Goal: Task Accomplishment & Management: Use online tool/utility

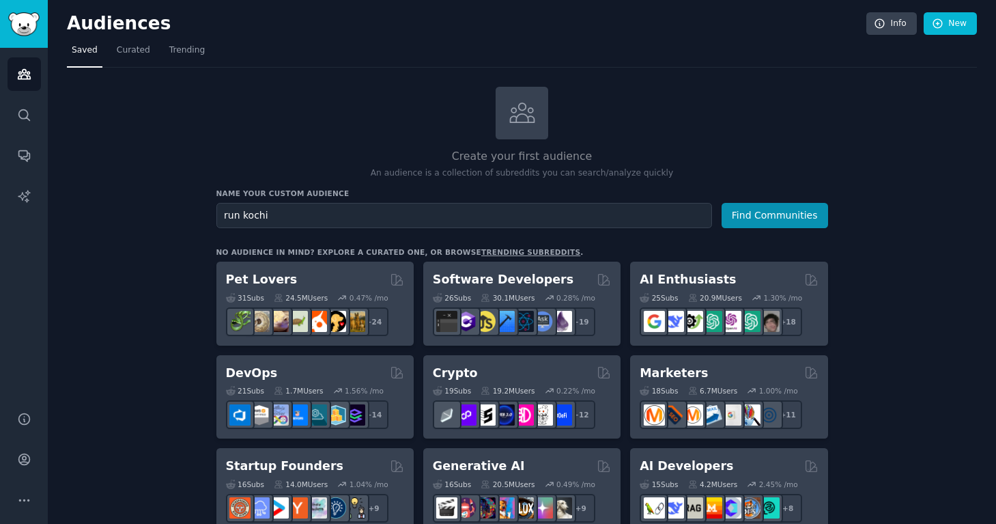
type input "run kochi"
click at [775, 214] on button "Find Communities" at bounding box center [775, 215] width 107 height 25
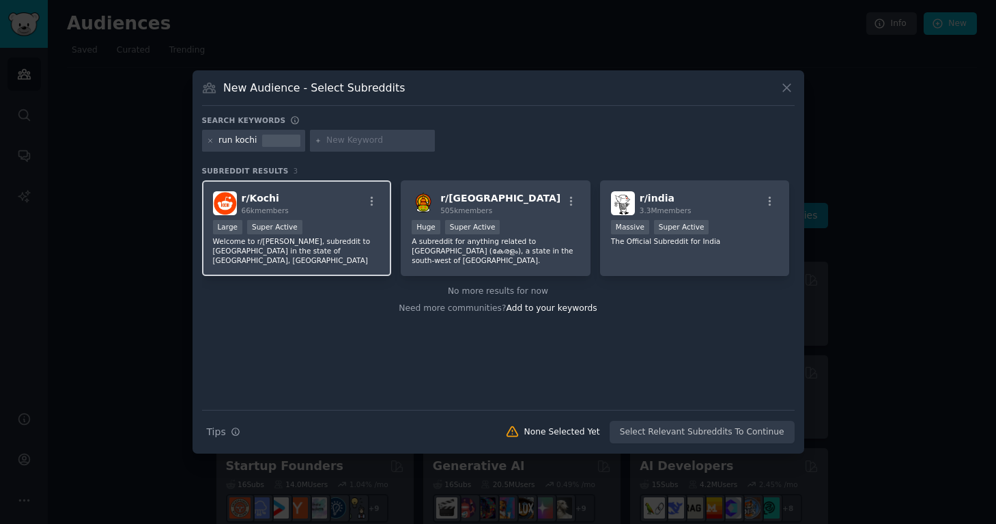
click at [343, 202] on div "r/ Kochi 66k members" at bounding box center [297, 203] width 168 height 24
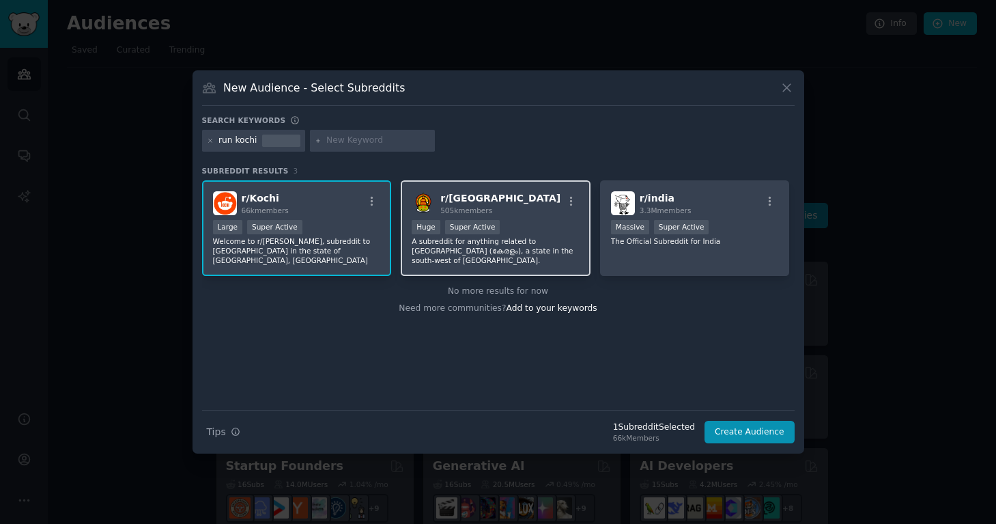
click at [494, 198] on div "r/ Kerala 505k members" at bounding box center [496, 203] width 168 height 24
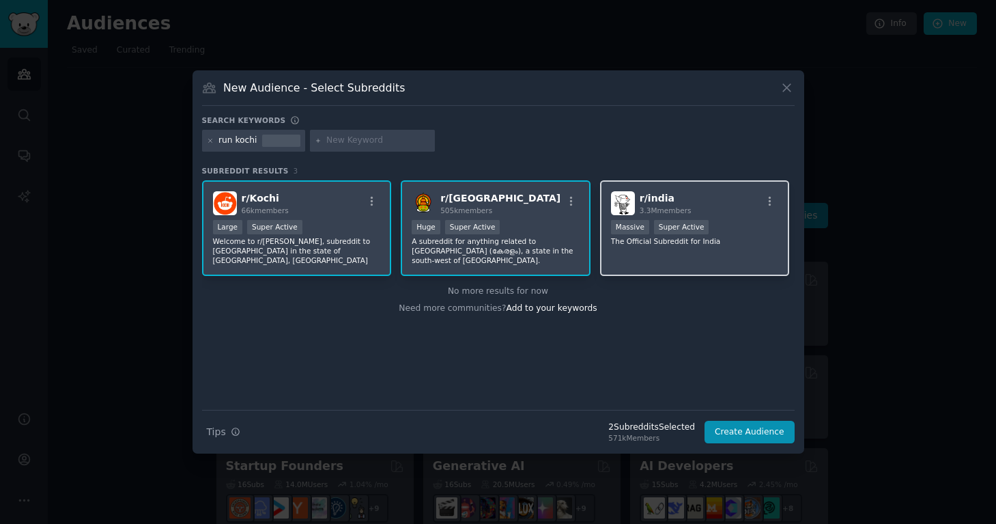
click at [628, 198] on img at bounding box center [623, 203] width 24 height 24
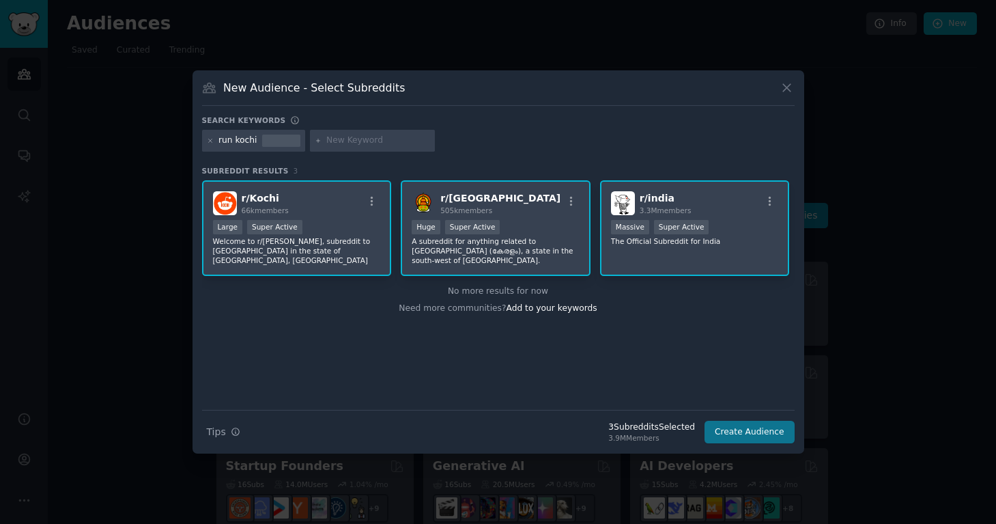
click at [755, 427] on button "Create Audience" at bounding box center [750, 432] width 90 height 23
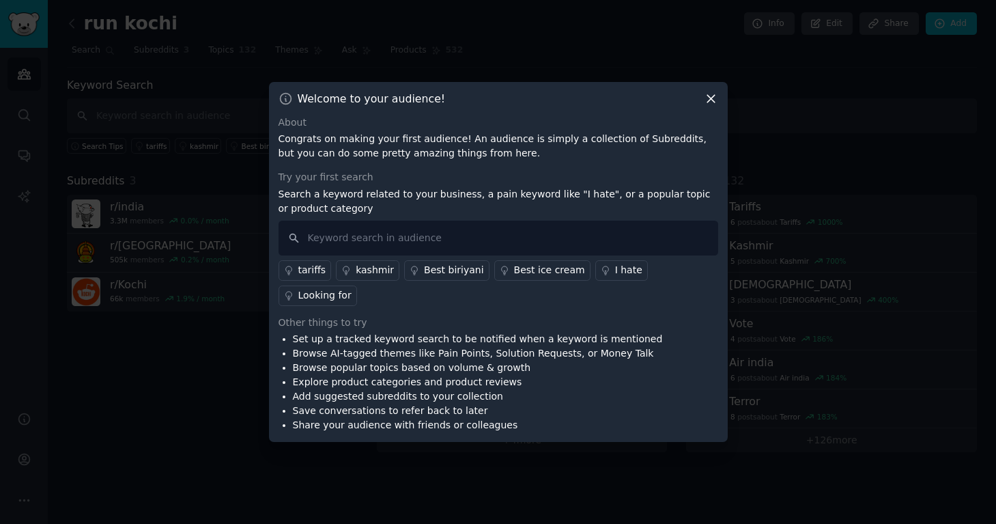
click at [707, 106] on icon at bounding box center [711, 98] width 14 height 14
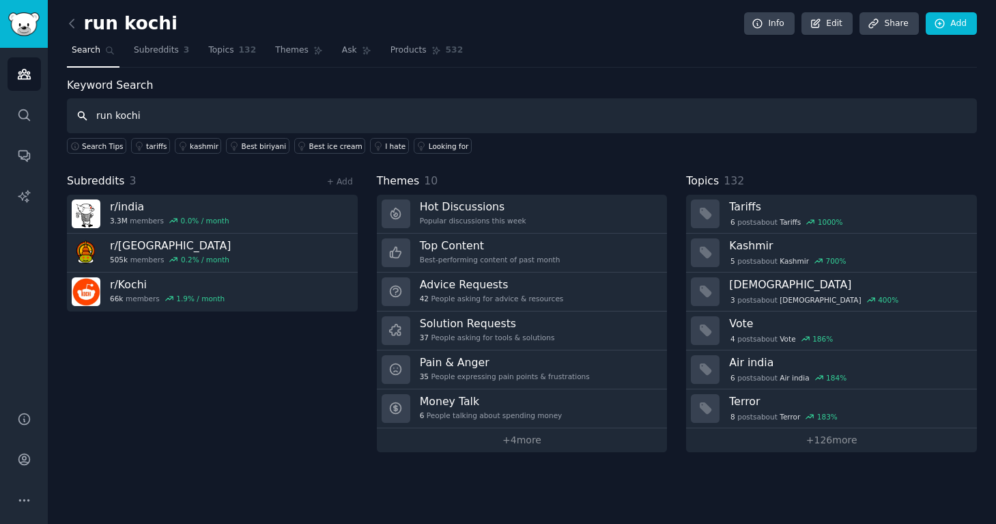
type input "run kochi"
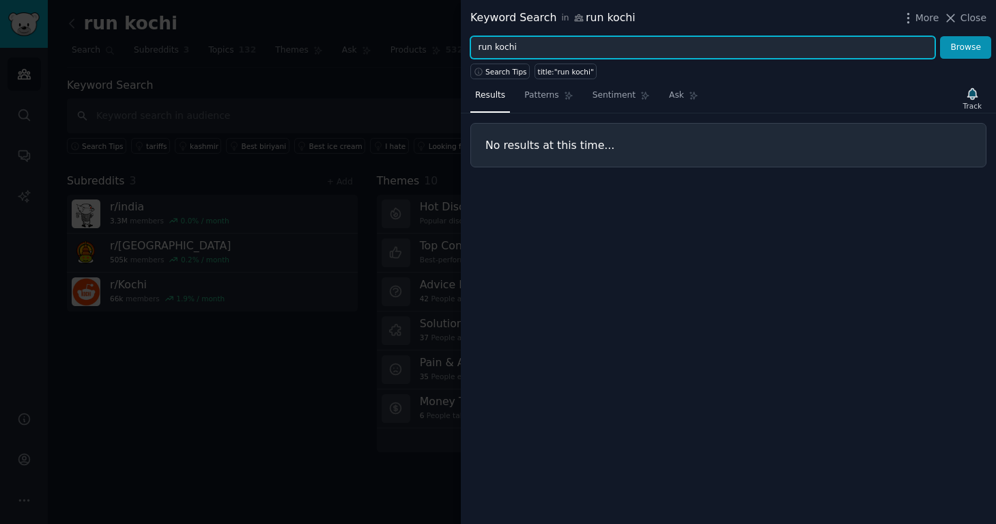
click at [505, 46] on input "run kochi" at bounding box center [702, 47] width 465 height 23
click at [966, 47] on button "Browse" at bounding box center [965, 47] width 51 height 23
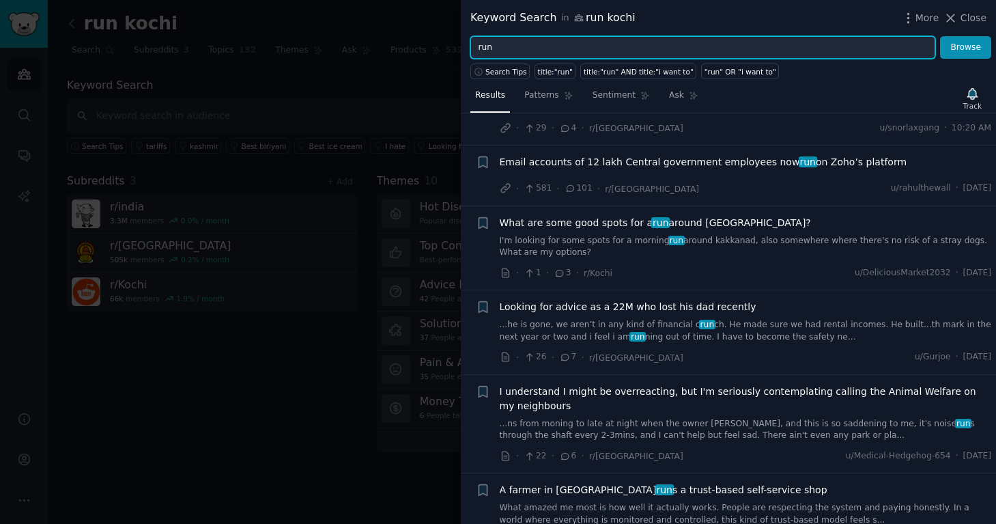
scroll to position [221, 0]
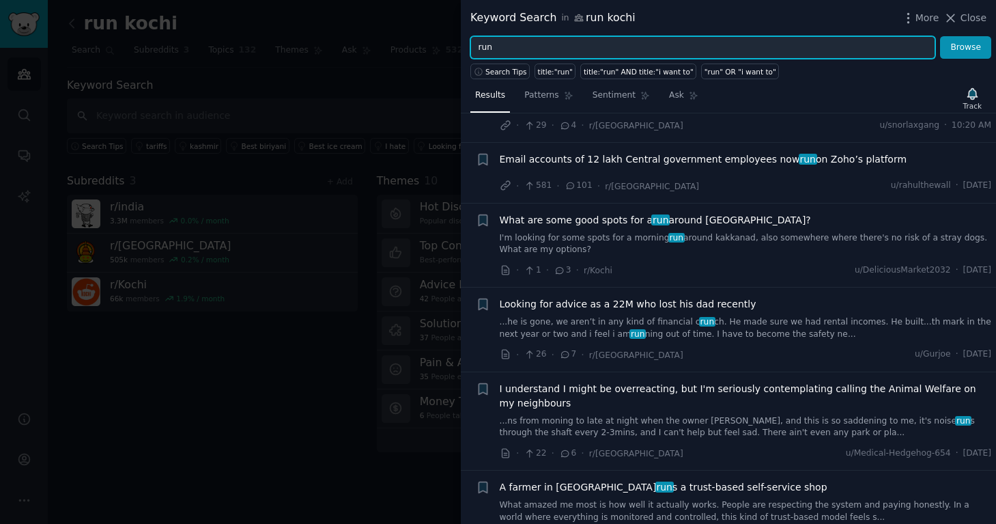
click at [535, 46] on input "run" at bounding box center [702, 47] width 465 height 23
type input "r"
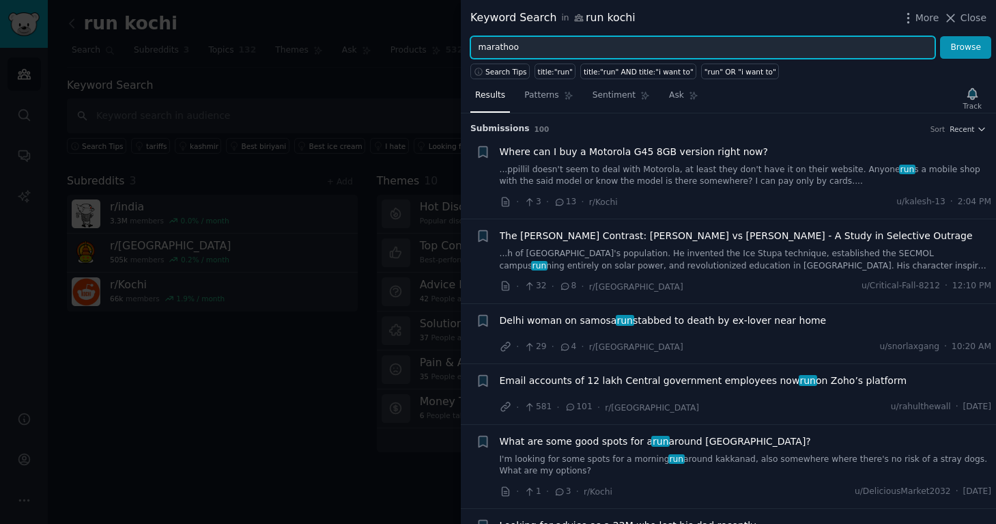
type input "marathon"
